Goal: Task Accomplishment & Management: Use online tool/utility

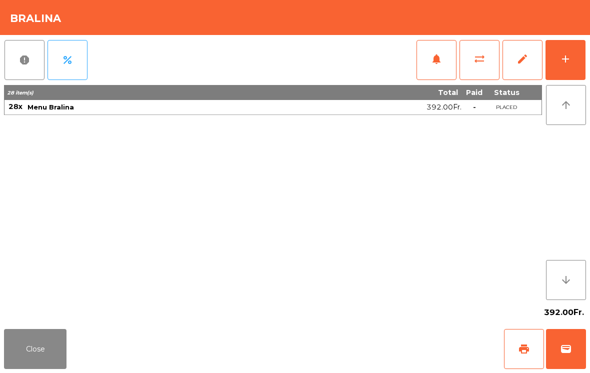
click at [575, 60] on button "add" at bounding box center [566, 60] width 40 height 40
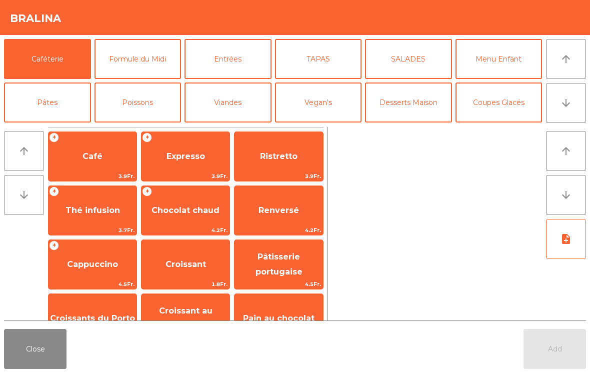
click at [145, 63] on button "Formule du Midi" at bounding box center [138, 59] width 87 height 40
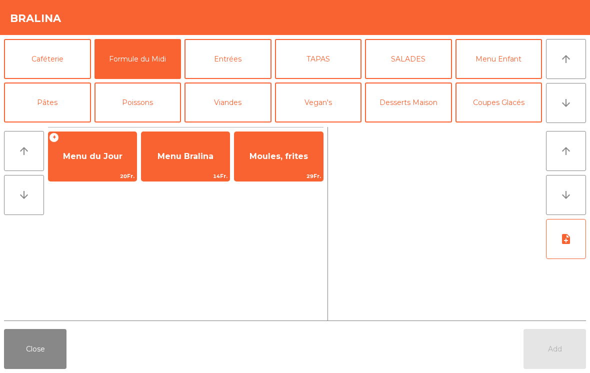
click at [181, 160] on span "Menu Bralina" at bounding box center [186, 157] width 56 height 10
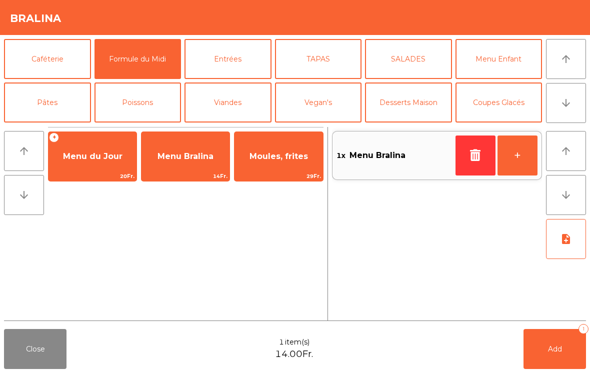
click at [513, 155] on button "+" at bounding box center [518, 156] width 40 height 40
click at [519, 166] on button "+" at bounding box center [518, 156] width 40 height 40
click at [558, 359] on button "Add 3" at bounding box center [555, 349] width 63 height 40
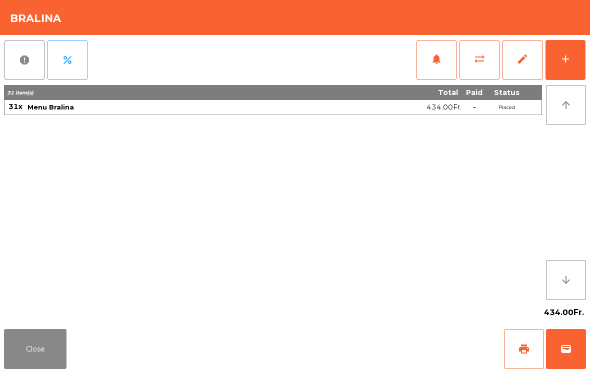
click at [13, 356] on button "Close" at bounding box center [35, 349] width 63 height 40
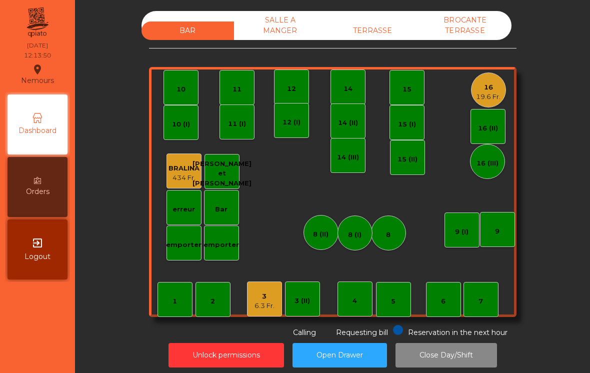
click at [490, 101] on div "19.6 Fr." at bounding box center [488, 97] width 25 height 10
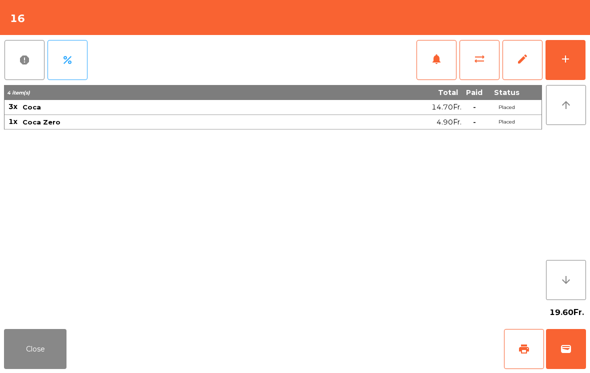
click at [585, 51] on button "add" at bounding box center [566, 60] width 40 height 40
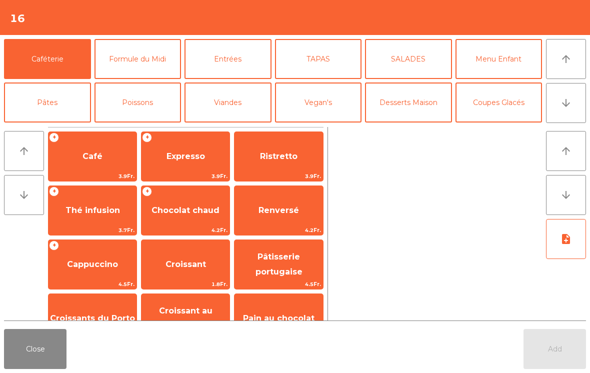
click at [157, 61] on button "Formule du Midi" at bounding box center [138, 59] width 87 height 40
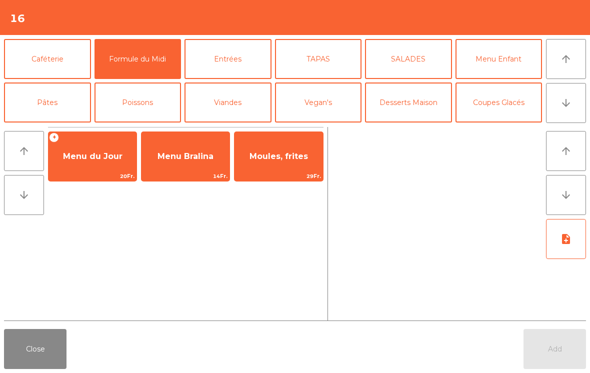
click at [101, 164] on span "Menu du Jour" at bounding box center [93, 156] width 88 height 27
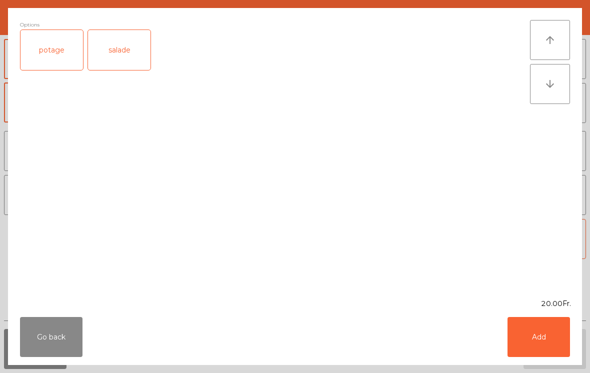
click at [126, 52] on div "salade" at bounding box center [119, 50] width 63 height 40
click at [541, 342] on button "Add" at bounding box center [539, 337] width 63 height 40
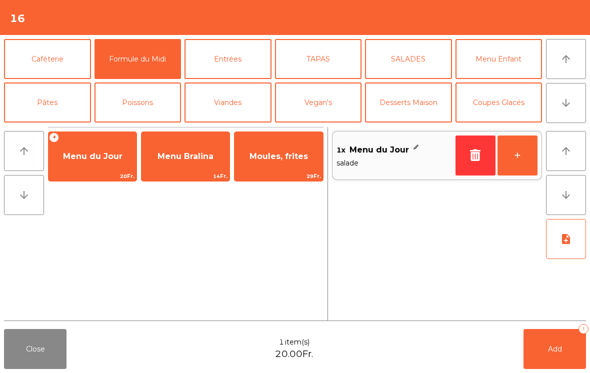
click at [533, 164] on button "+" at bounding box center [518, 156] width 40 height 40
click at [96, 152] on span "Menu du Jour" at bounding box center [93, 157] width 60 height 10
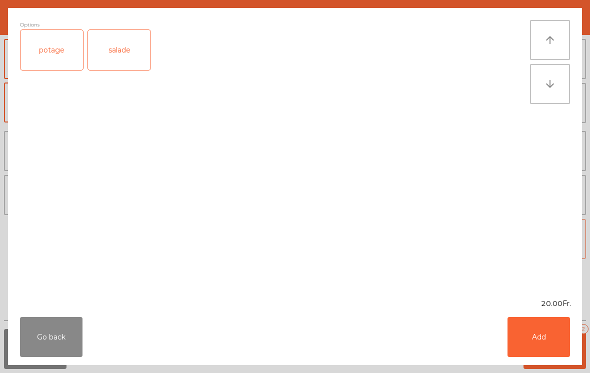
click at [51, 49] on div "potage" at bounding box center [52, 50] width 63 height 40
click at [542, 339] on button "Add" at bounding box center [539, 337] width 63 height 40
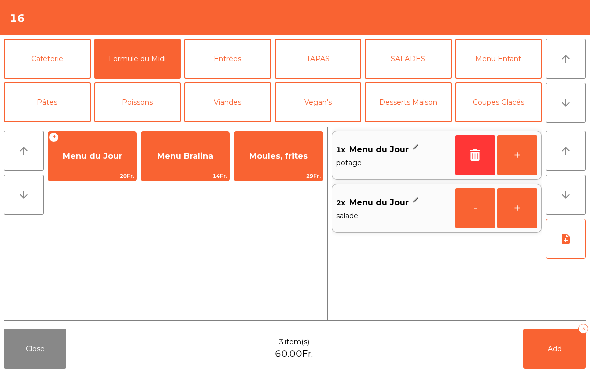
click at [525, 154] on button "+" at bounding box center [518, 156] width 40 height 40
click at [565, 364] on button "Add 4" at bounding box center [555, 349] width 63 height 40
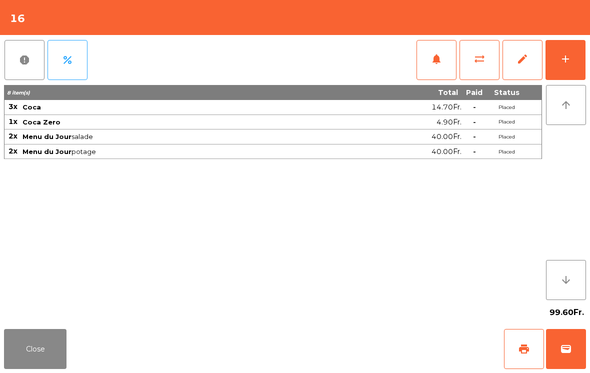
click at [39, 350] on button "Close" at bounding box center [35, 349] width 63 height 40
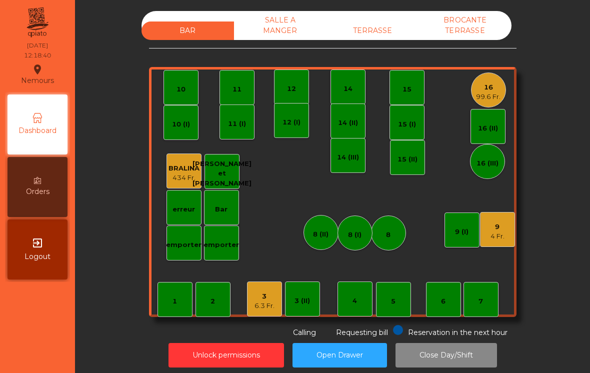
click at [494, 240] on div "4 Fr." at bounding box center [498, 237] width 14 height 10
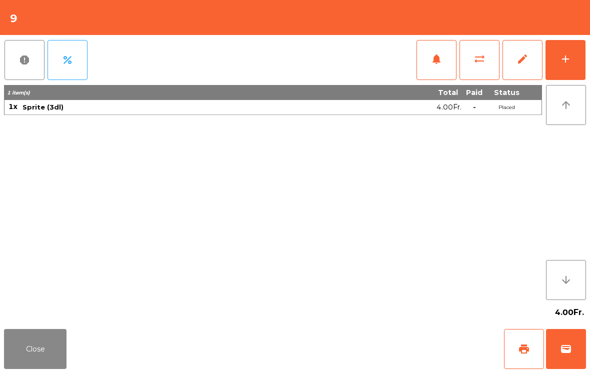
click at [567, 60] on div "add" at bounding box center [566, 59] width 12 height 12
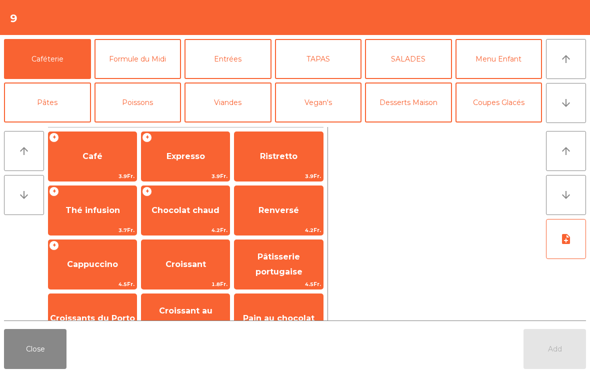
click at [346, 71] on button "TAPAS" at bounding box center [318, 59] width 87 height 40
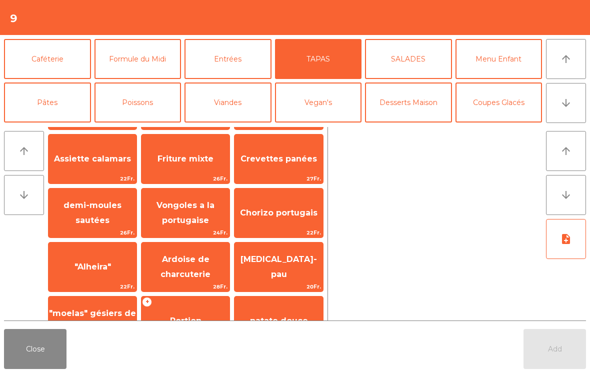
scroll to position [51, 0]
click at [80, 267] on span ""Alheira"" at bounding box center [93, 268] width 37 height 10
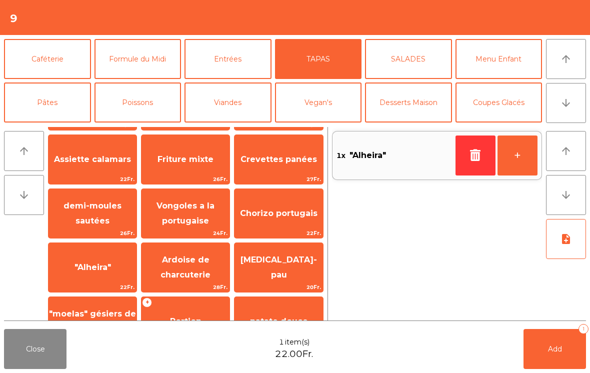
click at [555, 358] on button "Add 1" at bounding box center [555, 349] width 63 height 40
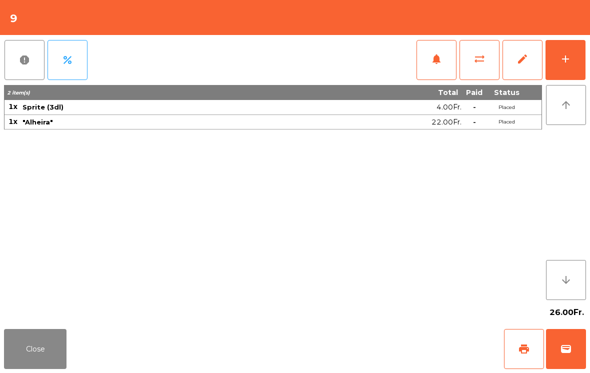
click at [47, 364] on button "Close" at bounding box center [35, 349] width 63 height 40
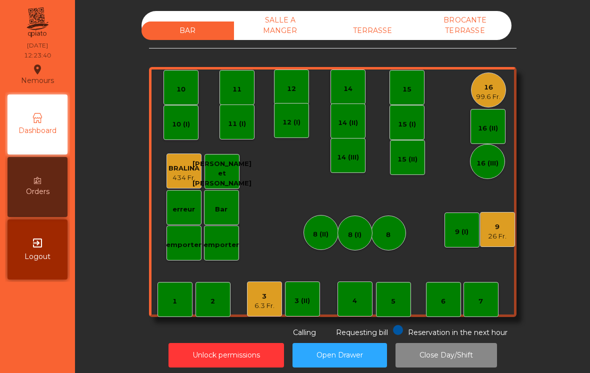
click at [360, 305] on div "4" at bounding box center [355, 299] width 35 height 35
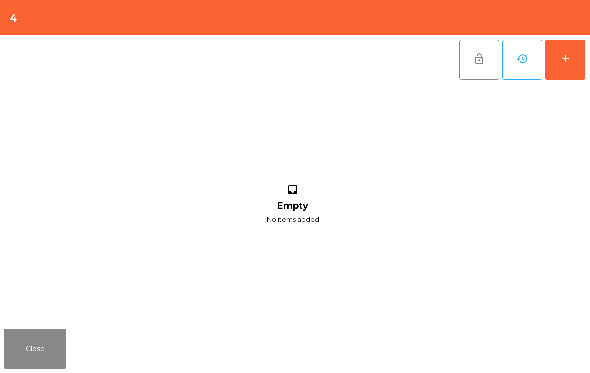
click at [566, 71] on button "add" at bounding box center [566, 60] width 40 height 40
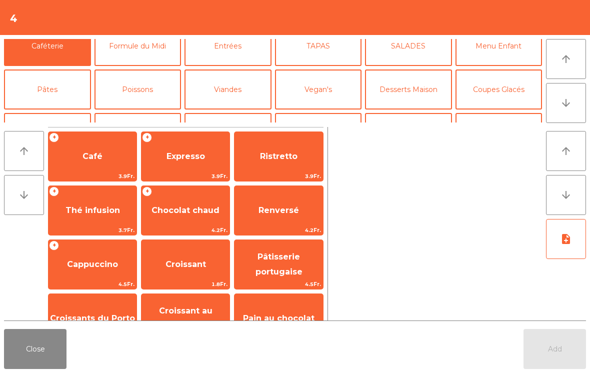
scroll to position [80, 0]
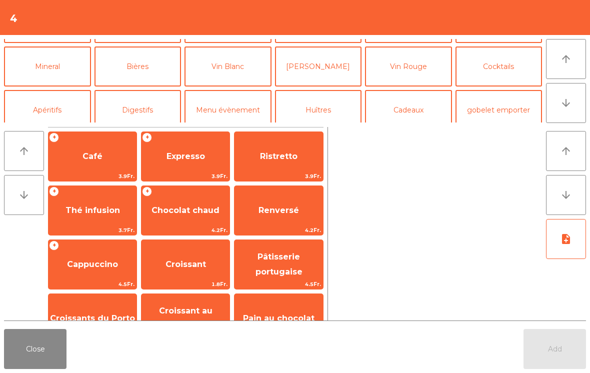
click at [28, 69] on button "Mineral" at bounding box center [47, 67] width 87 height 40
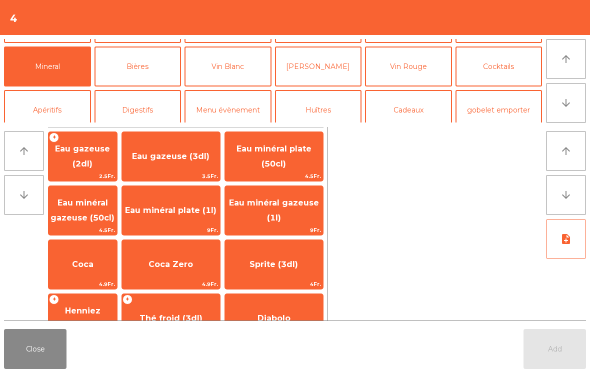
click at [54, 268] on span "Coca" at bounding box center [83, 264] width 69 height 27
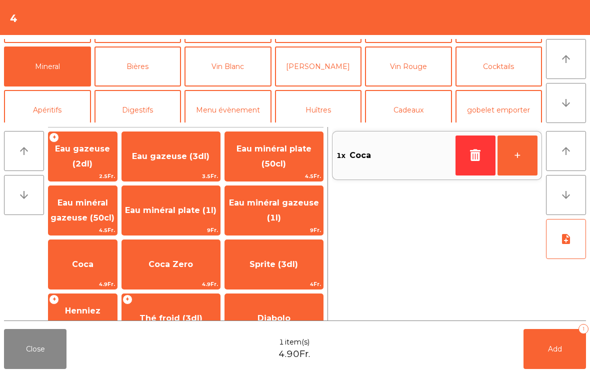
click at [104, 298] on span "Henniez gommée (3dl)" at bounding box center [83, 319] width 69 height 43
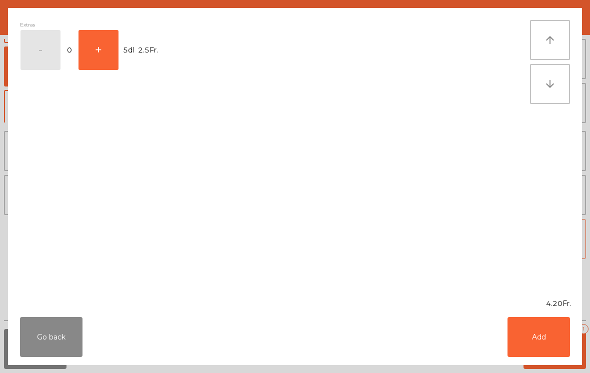
click at [541, 333] on button "Add" at bounding box center [539, 337] width 63 height 40
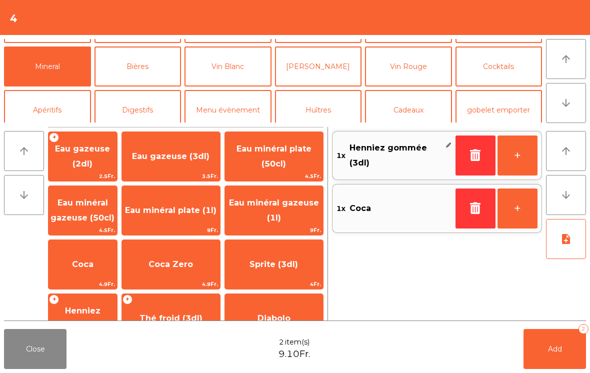
click at [554, 352] on span "Add" at bounding box center [555, 349] width 14 height 9
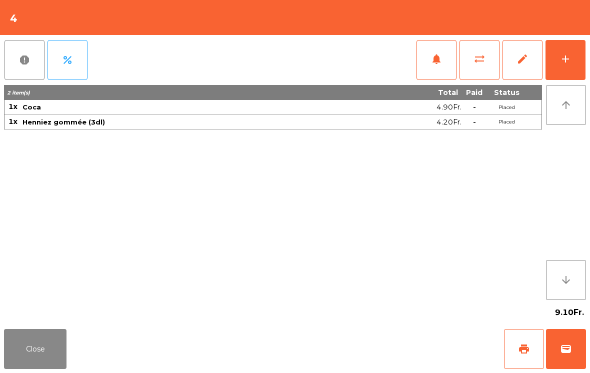
click at [72, 365] on div "Close print wallet" at bounding box center [295, 349] width 590 height 48
click at [579, 59] on button "add" at bounding box center [566, 60] width 40 height 40
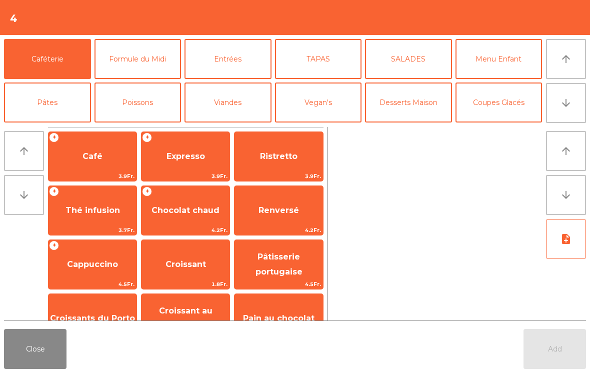
click at [122, 57] on button "Formule du Midi" at bounding box center [138, 59] width 87 height 40
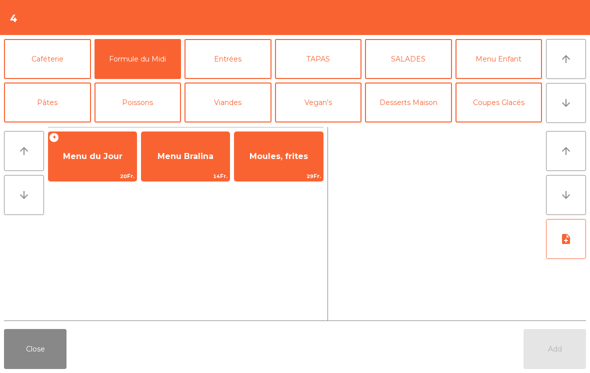
click at [90, 162] on span "Menu du Jour" at bounding box center [93, 156] width 88 height 27
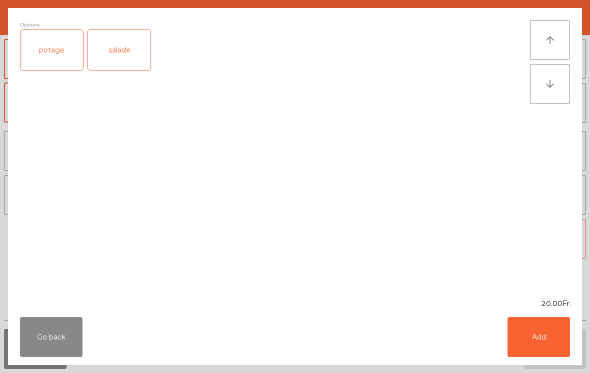
click at [36, 61] on div "potage" at bounding box center [52, 50] width 63 height 40
click at [545, 326] on button "Add" at bounding box center [539, 337] width 63 height 40
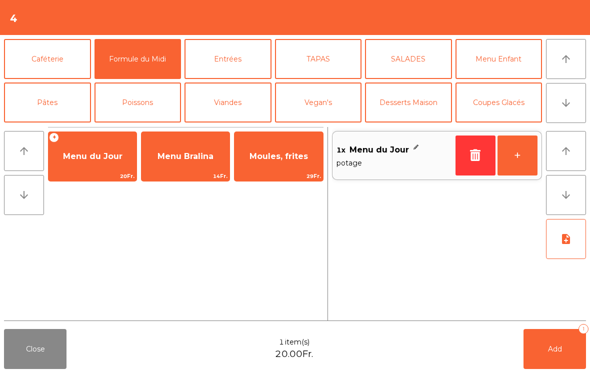
click at [229, 109] on button "Viandes" at bounding box center [228, 103] width 87 height 40
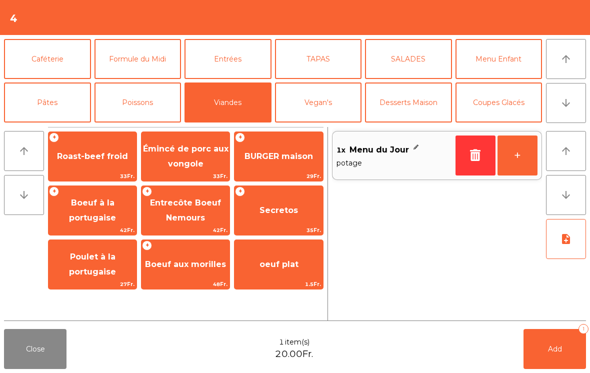
click at [97, 159] on span "Roast-beef froid" at bounding box center [92, 157] width 71 height 10
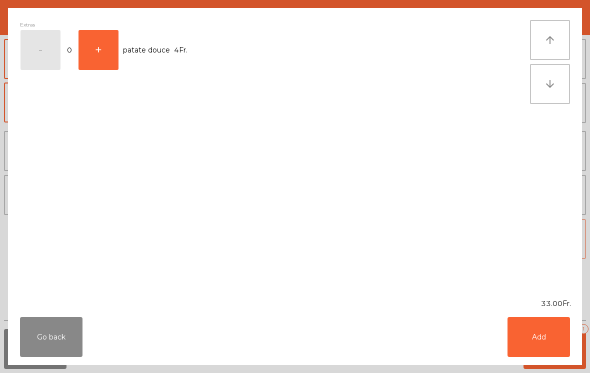
click at [544, 332] on button "Add" at bounding box center [539, 337] width 63 height 40
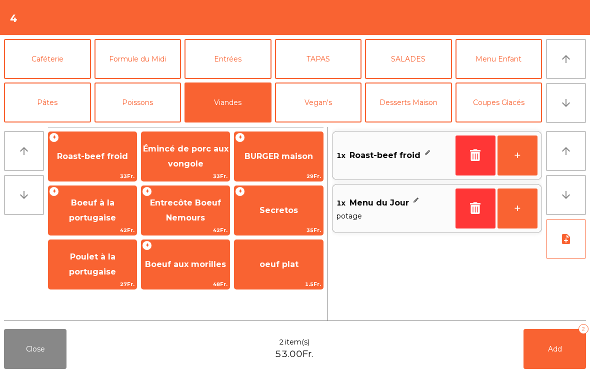
click at [546, 343] on button "Add 2" at bounding box center [555, 349] width 63 height 40
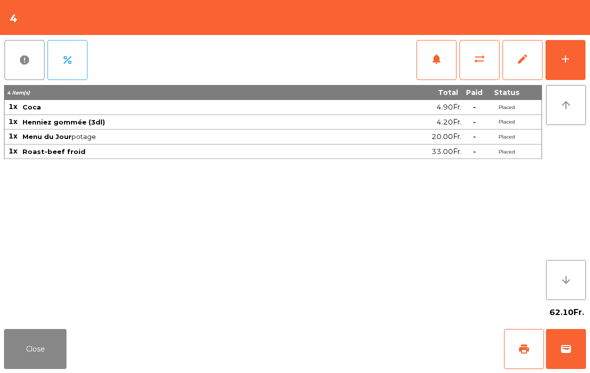
click at [36, 341] on button "Close" at bounding box center [35, 349] width 63 height 40
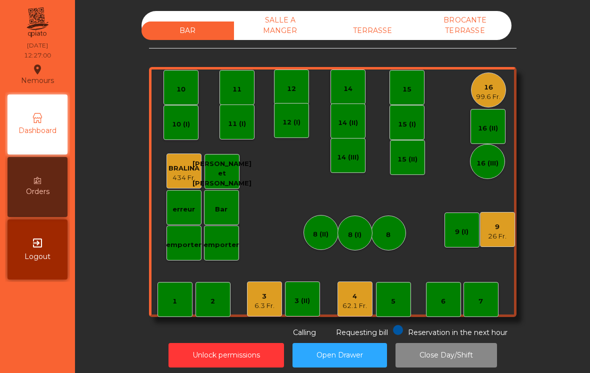
click at [484, 89] on div "16" at bounding box center [488, 88] width 25 height 10
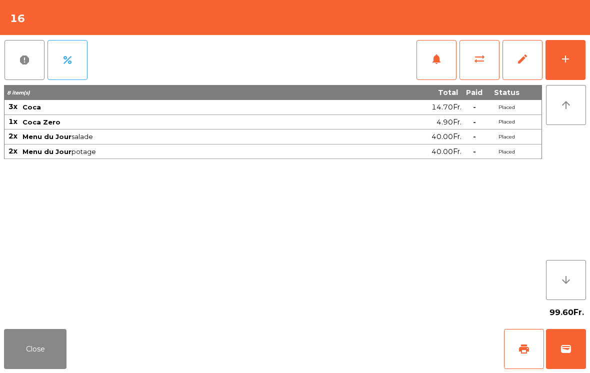
click at [430, 62] on button "notifications" at bounding box center [437, 60] width 40 height 40
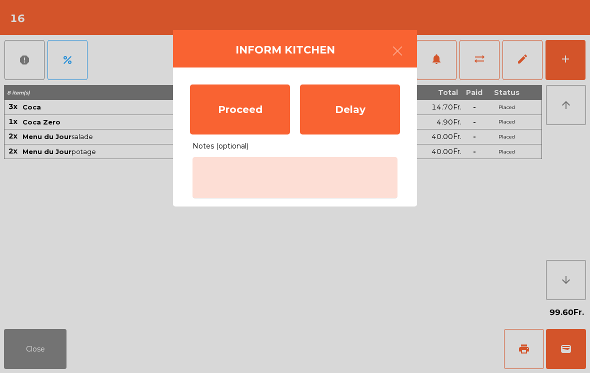
click at [239, 118] on div "Proceed" at bounding box center [240, 110] width 100 height 50
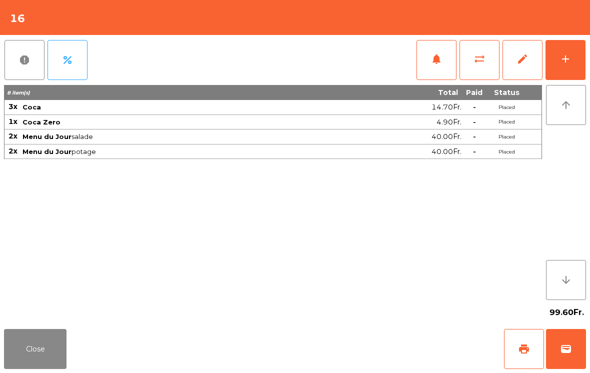
click at [32, 365] on button "Close" at bounding box center [35, 349] width 63 height 40
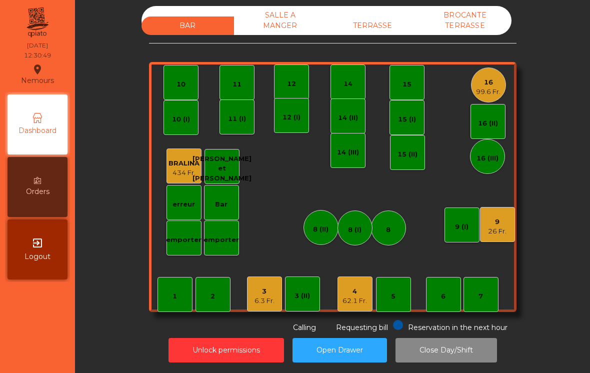
scroll to position [16, 0]
click at [359, 287] on div "4" at bounding box center [355, 292] width 25 height 10
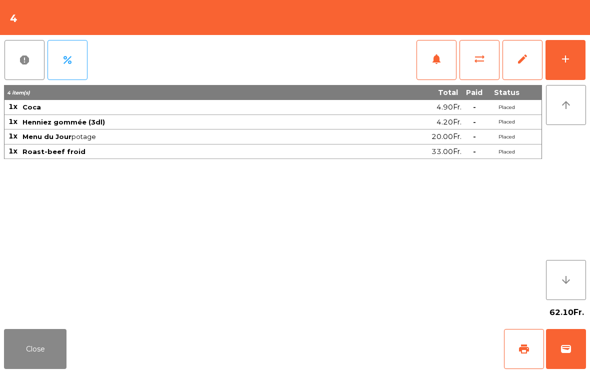
click at [56, 346] on button "Close" at bounding box center [35, 349] width 63 height 40
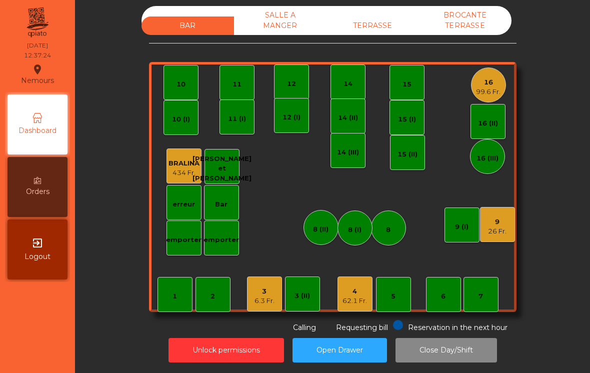
click at [366, 291] on div "4 62.1 Fr." at bounding box center [355, 294] width 35 height 35
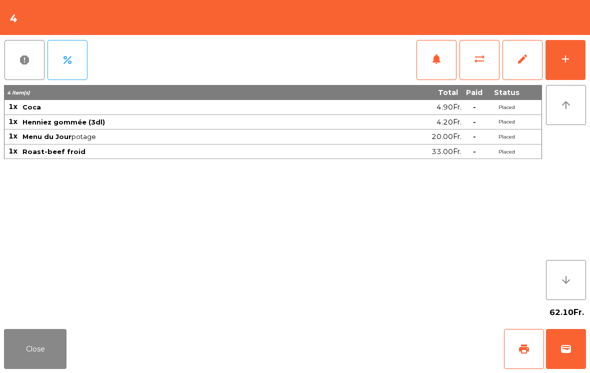
click at [429, 66] on button "notifications" at bounding box center [437, 60] width 40 height 40
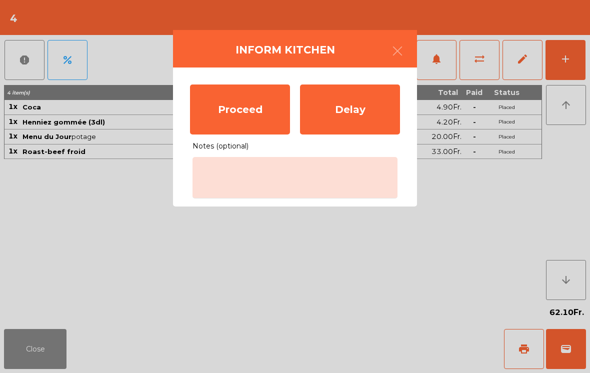
click at [242, 104] on div "Proceed" at bounding box center [240, 110] width 100 height 50
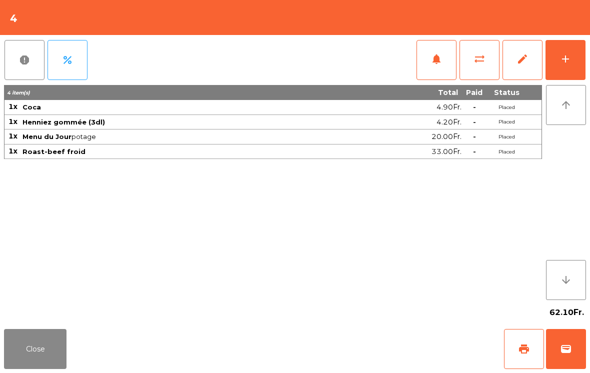
click at [37, 369] on button "Close" at bounding box center [35, 349] width 63 height 40
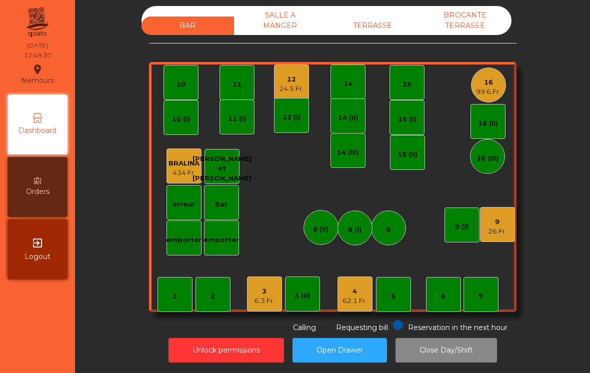
click at [495, 217] on div "9" at bounding box center [497, 222] width 19 height 10
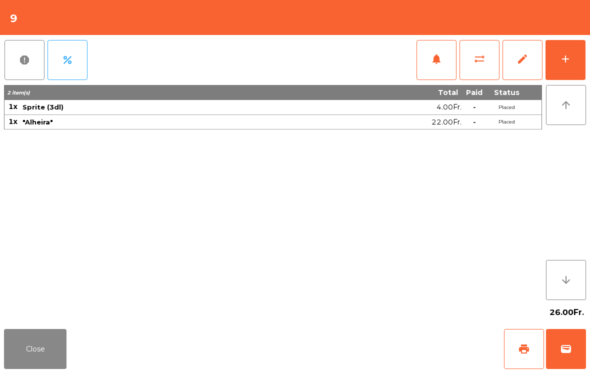
click at [500, 360] on div "Close print wallet" at bounding box center [295, 349] width 590 height 48
click at [524, 346] on span "print" at bounding box center [524, 349] width 12 height 12
click at [53, 344] on button "Close" at bounding box center [35, 349] width 63 height 40
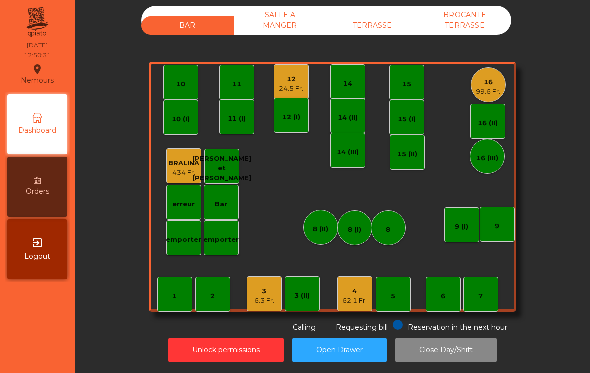
click at [276, 293] on div "3 6.3 Fr." at bounding box center [264, 294] width 35 height 35
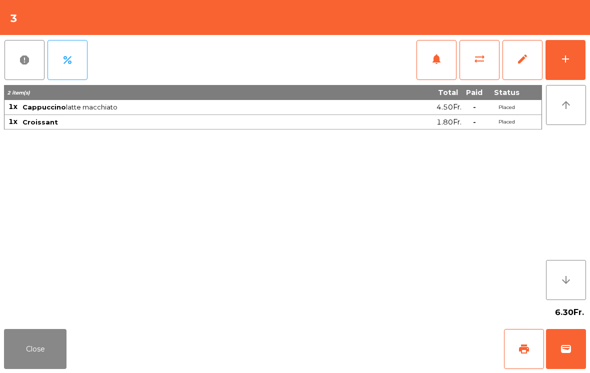
click at [564, 353] on span "wallet" at bounding box center [566, 349] width 12 height 12
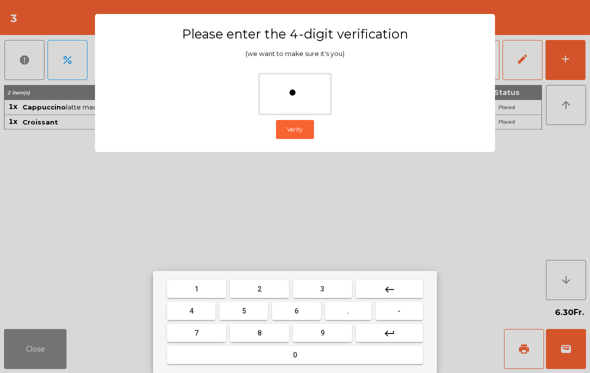
type input "**"
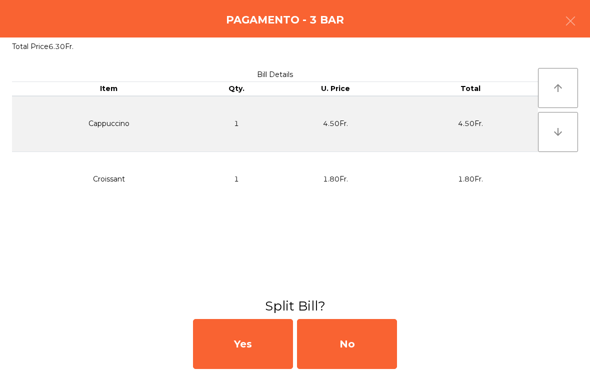
click at [370, 351] on div "No" at bounding box center [347, 344] width 100 height 50
click at [368, 344] on div "MB" at bounding box center [347, 344] width 100 height 50
click at [328, 333] on div "No" at bounding box center [347, 344] width 100 height 50
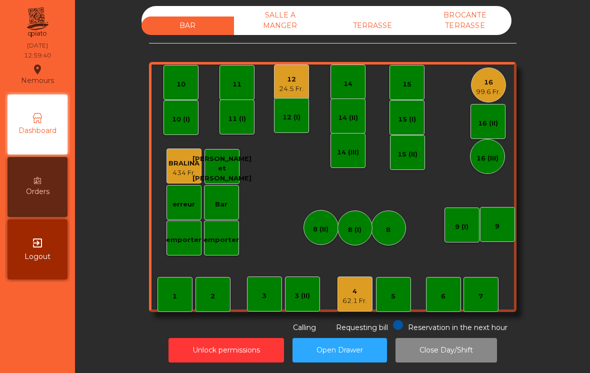
click at [355, 296] on div "62.1 Fr." at bounding box center [355, 301] width 25 height 10
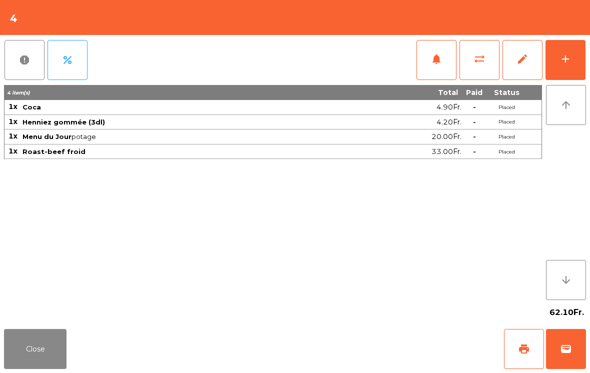
click at [569, 63] on div "add" at bounding box center [566, 59] width 12 height 12
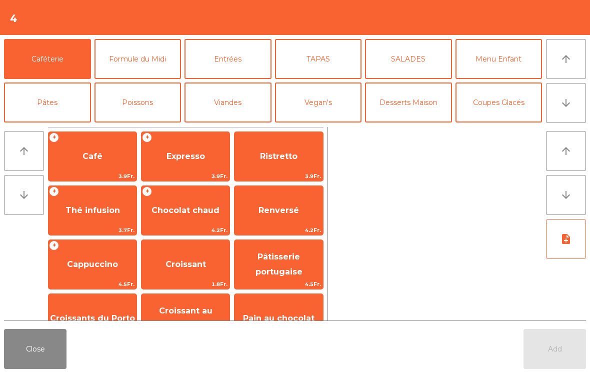
click at [185, 158] on span "Expresso" at bounding box center [186, 157] width 39 height 10
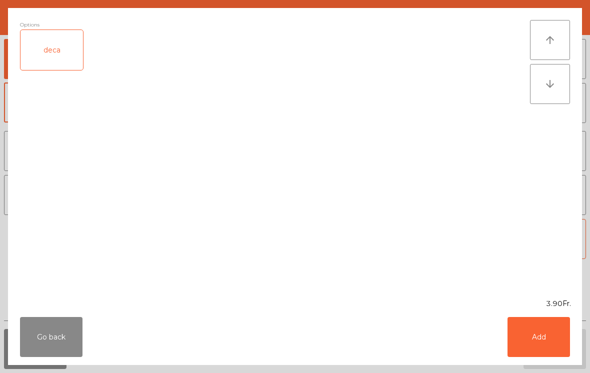
click at [568, 345] on button "Add" at bounding box center [539, 337] width 63 height 40
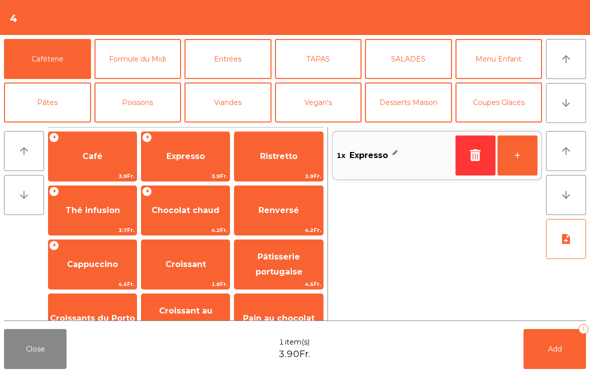
click at [567, 345] on button "Add 1" at bounding box center [555, 349] width 63 height 40
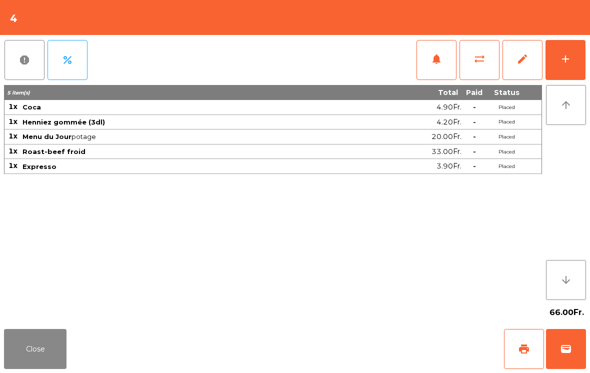
click at [48, 344] on button "Close" at bounding box center [35, 349] width 63 height 40
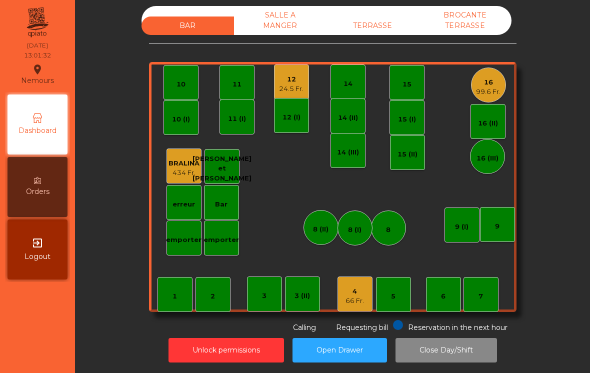
click at [499, 87] on div "99.6 Fr." at bounding box center [488, 92] width 25 height 10
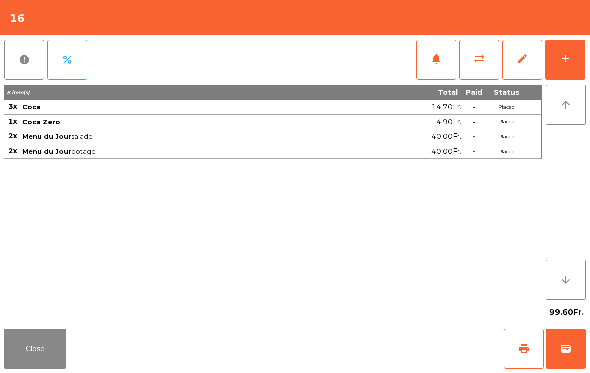
click at [578, 55] on button "add" at bounding box center [566, 60] width 40 height 40
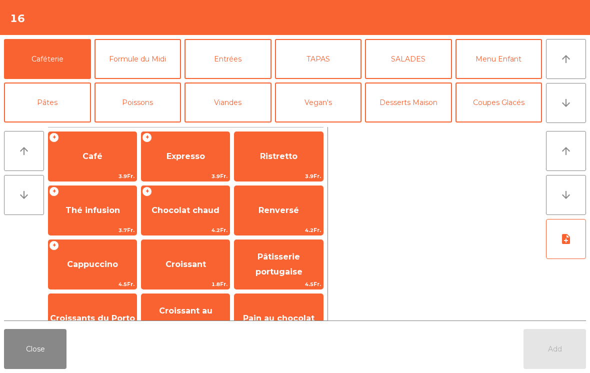
click at [91, 167] on span "Café" at bounding box center [93, 156] width 88 height 27
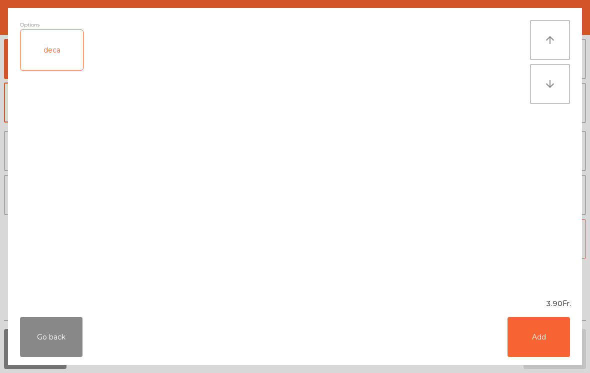
click at [531, 338] on button "Add" at bounding box center [539, 337] width 63 height 40
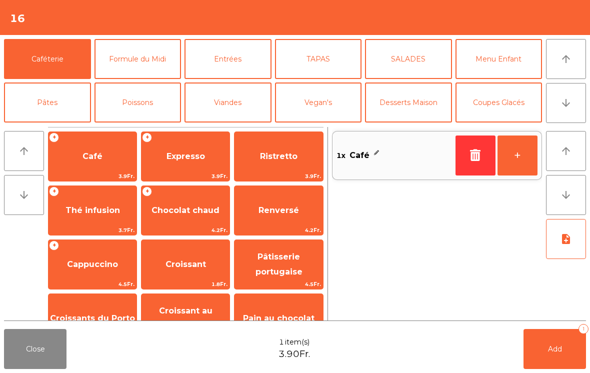
click at [177, 165] on span "Expresso" at bounding box center [186, 156] width 88 height 27
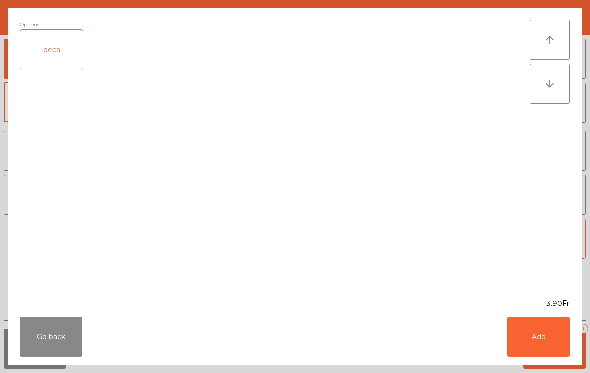
click at [526, 348] on button "Add" at bounding box center [539, 337] width 63 height 40
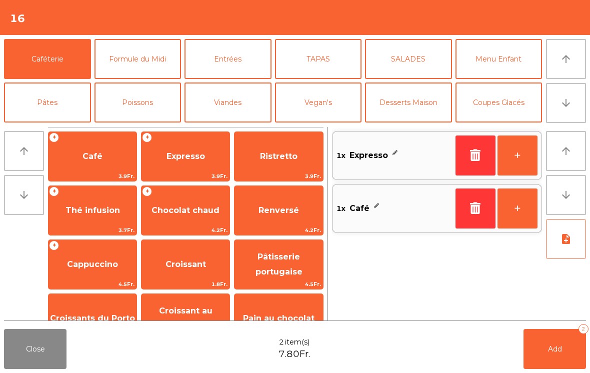
click at [549, 349] on span "Add" at bounding box center [555, 349] width 14 height 9
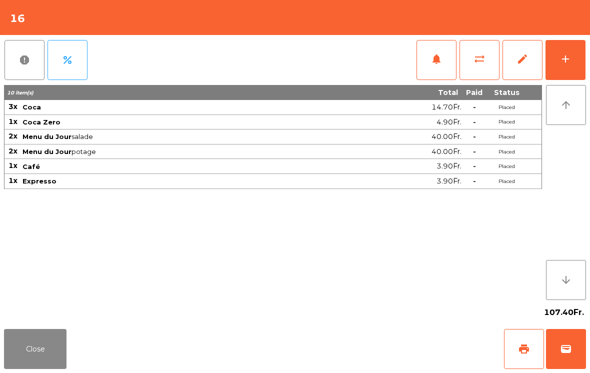
click at [56, 337] on button "Close" at bounding box center [35, 349] width 63 height 40
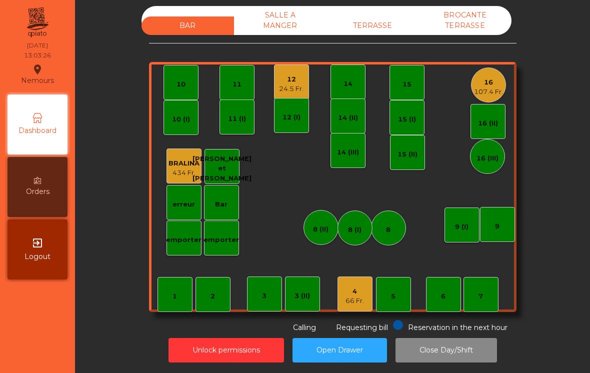
click at [278, 65] on div "12 24.5 Fr." at bounding box center [291, 82] width 35 height 35
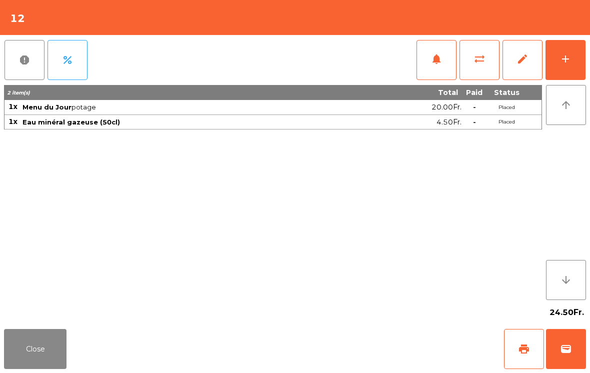
click at [439, 61] on span "notifications" at bounding box center [437, 59] width 12 height 12
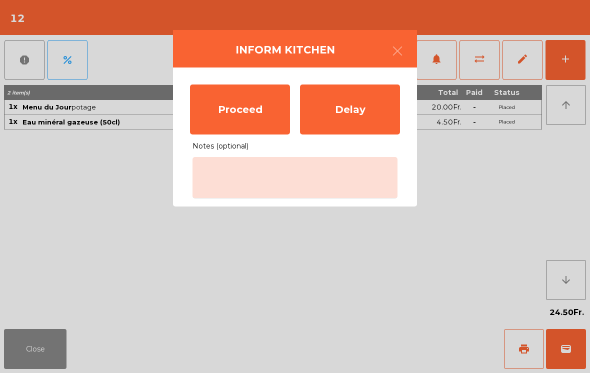
click at [231, 107] on div "Proceed" at bounding box center [240, 110] width 100 height 50
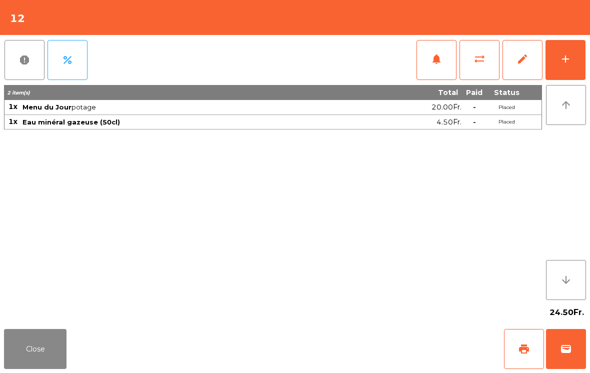
click at [15, 344] on button "Close" at bounding box center [35, 349] width 63 height 40
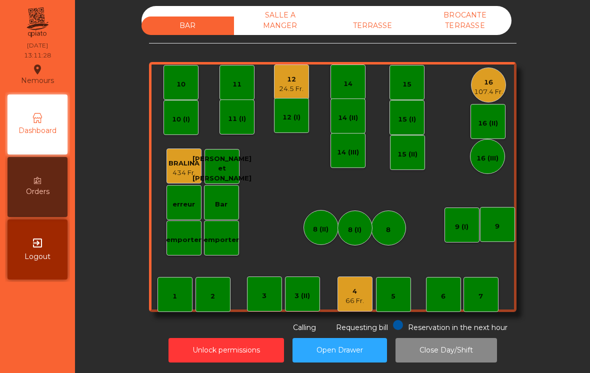
click at [461, 13] on div "BROCANTE TERRASSE" at bounding box center [465, 20] width 93 height 29
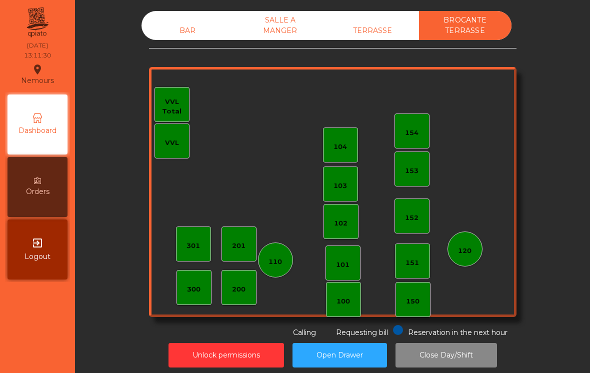
scroll to position [0, 0]
click at [183, 22] on div "BAR" at bounding box center [188, 31] width 93 height 19
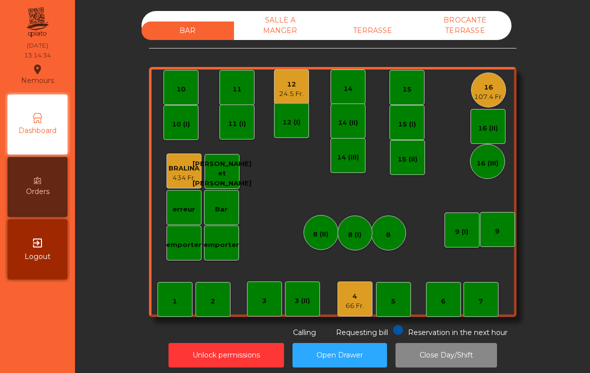
click at [361, 301] on div "66 Fr." at bounding box center [355, 306] width 19 height 10
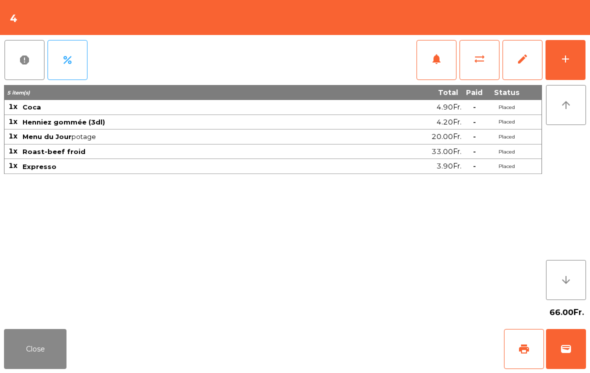
click at [527, 356] on button "print" at bounding box center [524, 349] width 40 height 40
click at [584, 344] on button "wallet" at bounding box center [566, 349] width 40 height 40
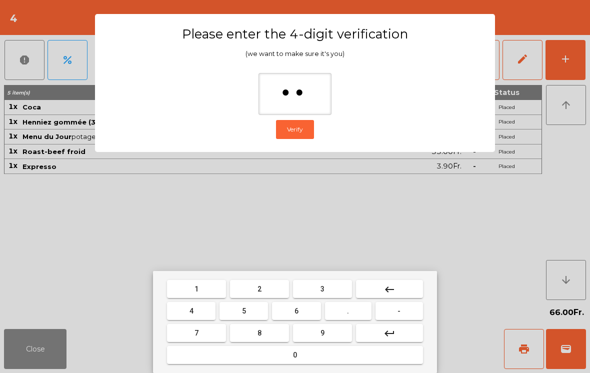
type input "***"
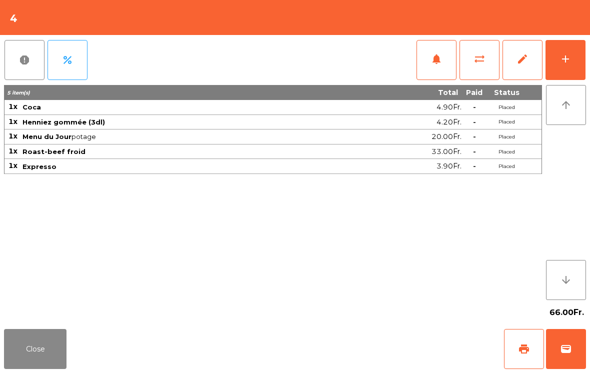
click at [398, 337] on div "Close print wallet" at bounding box center [295, 349] width 590 height 48
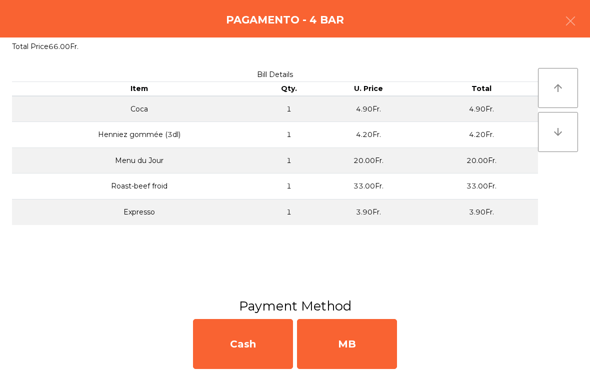
click at [339, 342] on div "MB" at bounding box center [347, 344] width 100 height 50
click at [346, 343] on div "No" at bounding box center [347, 344] width 100 height 50
click at [342, 342] on div "No" at bounding box center [347, 344] width 100 height 50
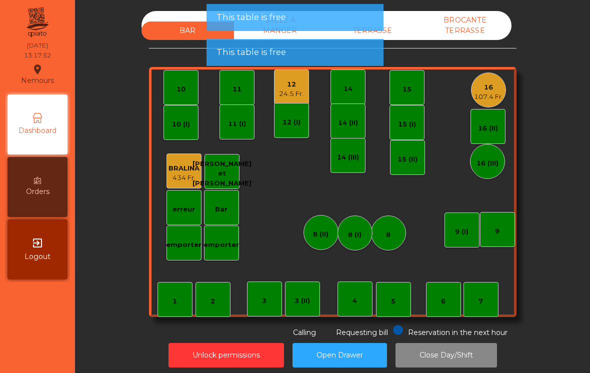
click at [495, 92] on div "107.4 Fr." at bounding box center [488, 97] width 29 height 10
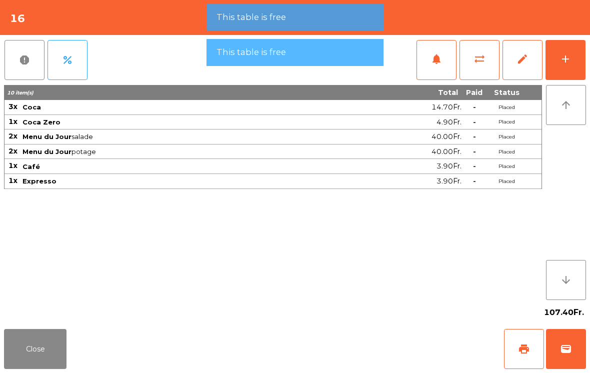
click at [565, 356] on button "wallet" at bounding box center [566, 349] width 40 height 40
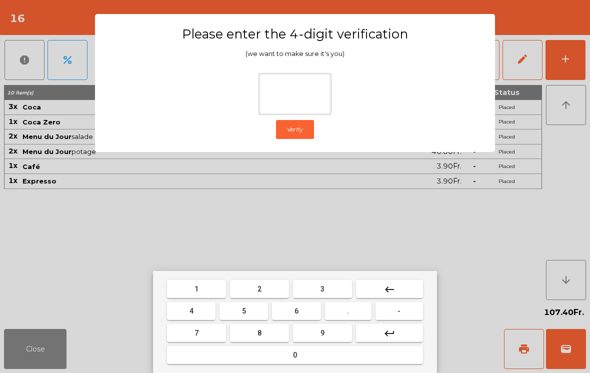
type input "*"
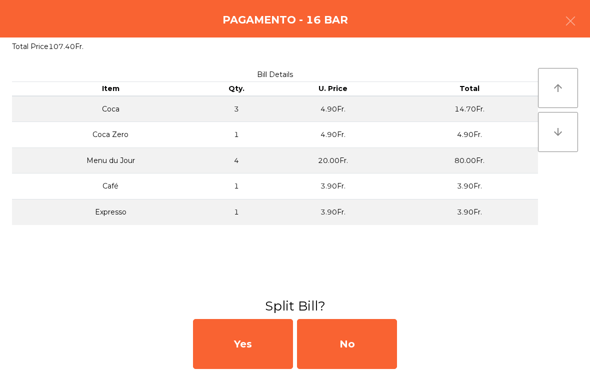
click at [351, 360] on div "No" at bounding box center [347, 344] width 100 height 50
click at [356, 357] on div "MB" at bounding box center [347, 344] width 100 height 50
click at [356, 355] on div "No" at bounding box center [347, 344] width 100 height 50
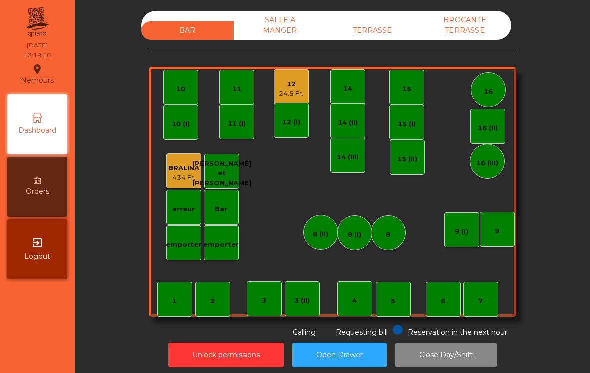
click at [291, 89] on div "24.5 Fr." at bounding box center [291, 94] width 25 height 10
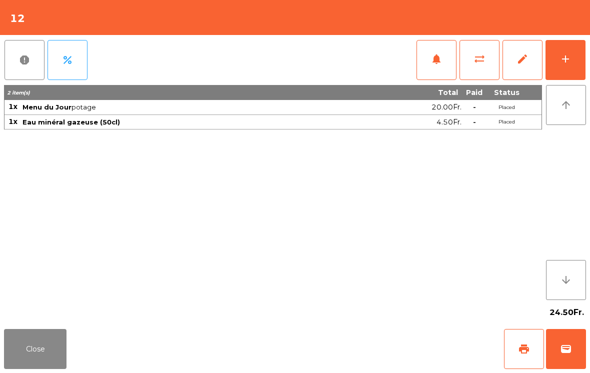
click at [583, 74] on button "add" at bounding box center [566, 60] width 40 height 40
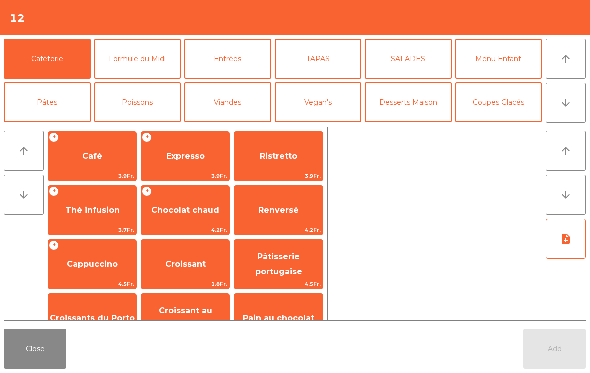
click at [93, 169] on span "Café" at bounding box center [93, 156] width 88 height 27
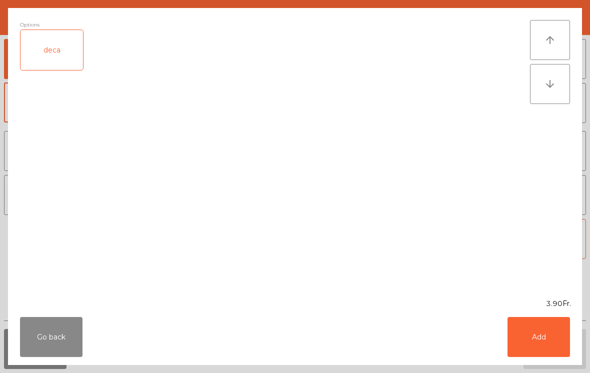
click at [519, 337] on button "Add" at bounding box center [539, 337] width 63 height 40
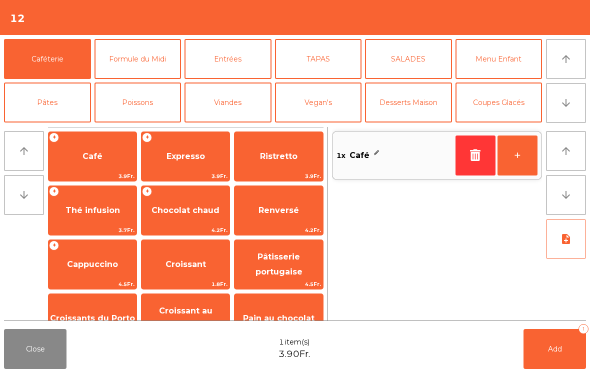
click at [548, 354] on button "Add 1" at bounding box center [555, 349] width 63 height 40
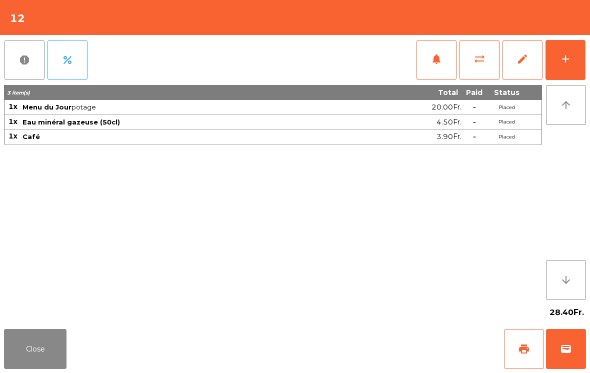
click at [525, 347] on span "print" at bounding box center [524, 349] width 12 height 12
click at [570, 348] on span "wallet" at bounding box center [566, 349] width 12 height 12
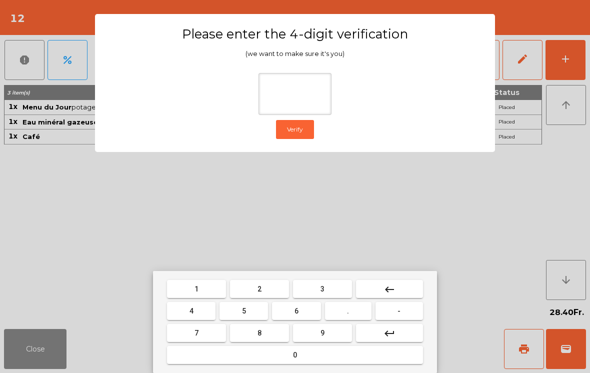
type input "*"
type input "**"
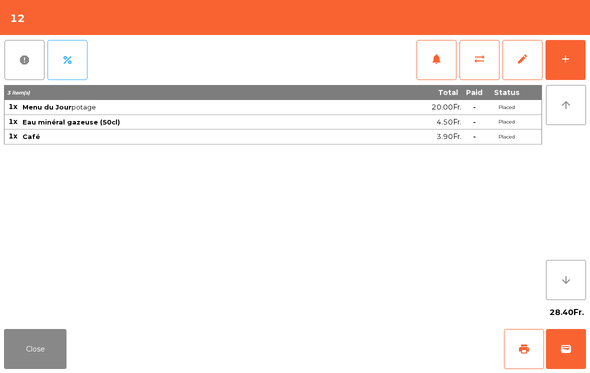
click at [371, 349] on div "Close print wallet" at bounding box center [295, 349] width 590 height 48
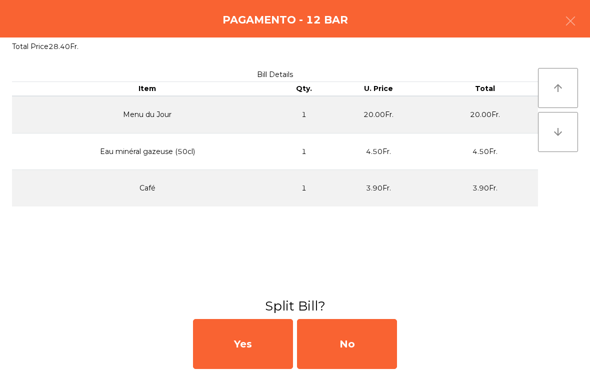
click at [371, 349] on div "No" at bounding box center [347, 344] width 100 height 50
click at [367, 350] on div "MB" at bounding box center [347, 344] width 100 height 50
click at [366, 348] on div "No" at bounding box center [347, 344] width 100 height 50
